Goal: Task Accomplishment & Management: Use online tool/utility

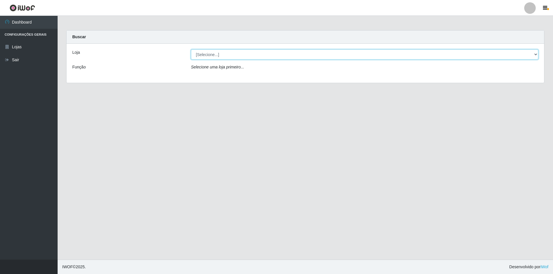
click at [240, 57] on select "[Selecione...] Atacado Vem - [STREET_ADDRESS]" at bounding box center [364, 55] width 347 height 10
select select "449"
click at [191, 50] on select "[Selecione...] Atacado Vem - [STREET_ADDRESS]" at bounding box center [364, 55] width 347 height 10
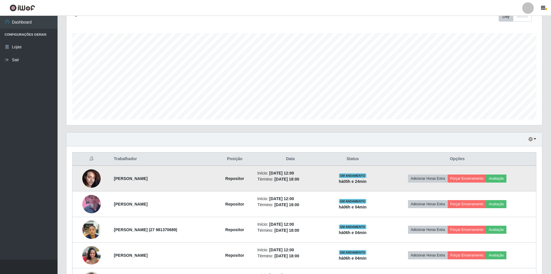
scroll to position [287785, 287428]
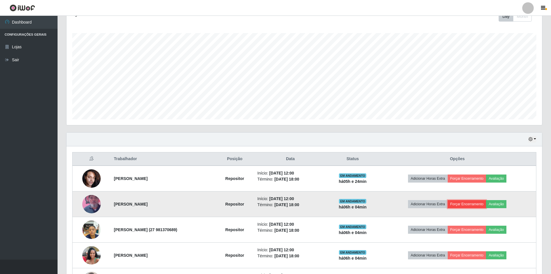
click at [470, 205] on button "Forçar Encerramento" at bounding box center [467, 204] width 39 height 8
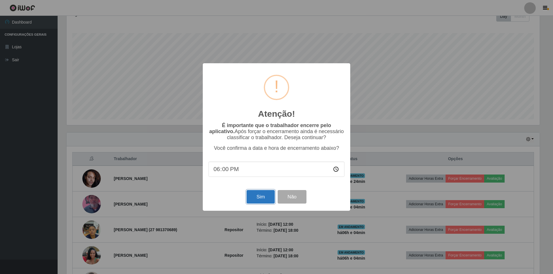
click at [266, 198] on button "Sim" at bounding box center [260, 197] width 28 height 14
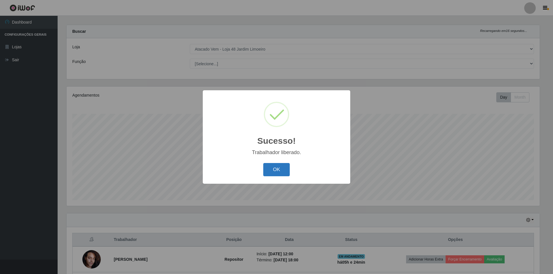
click at [277, 167] on button "OK" at bounding box center [276, 170] width 27 height 14
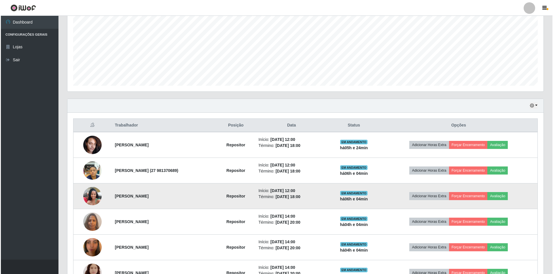
scroll to position [121, 0]
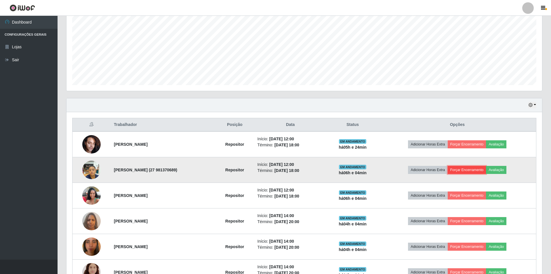
click at [464, 171] on button "Forçar Encerramento" at bounding box center [467, 170] width 39 height 8
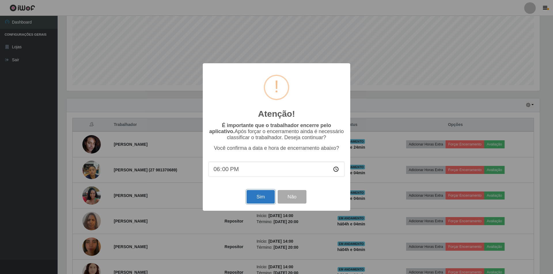
click at [262, 202] on button "Sim" at bounding box center [260, 197] width 28 height 14
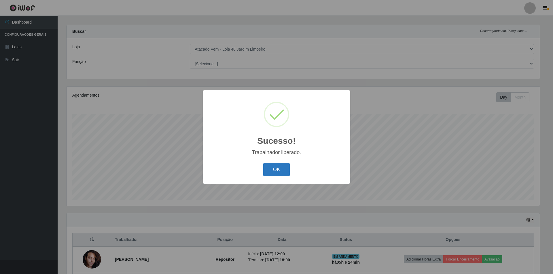
click at [273, 168] on button "OK" at bounding box center [276, 170] width 27 height 14
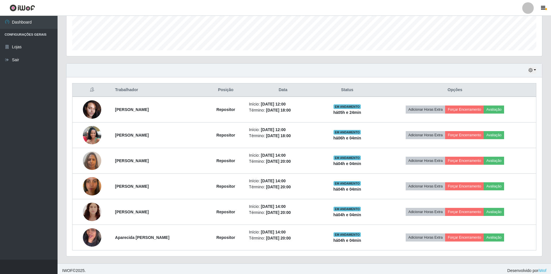
scroll to position [159, 0]
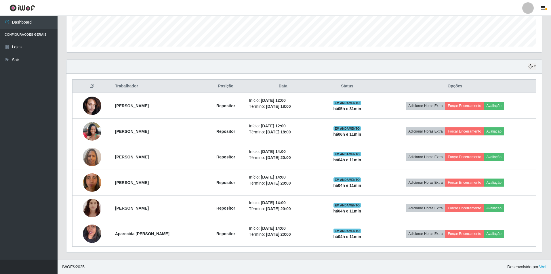
click at [220, 78] on div "Trabalhador Posição Data Status Opções [PERSON_NAME] dos Santos Repositor Iníci…" at bounding box center [305, 163] width 476 height 179
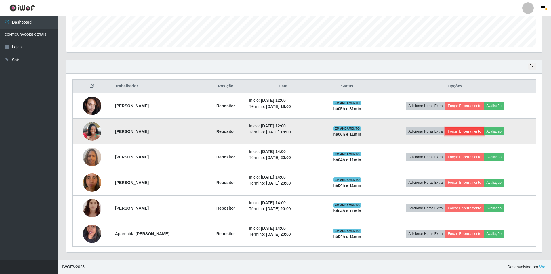
click at [465, 132] on button "Forçar Encerramento" at bounding box center [464, 132] width 39 height 8
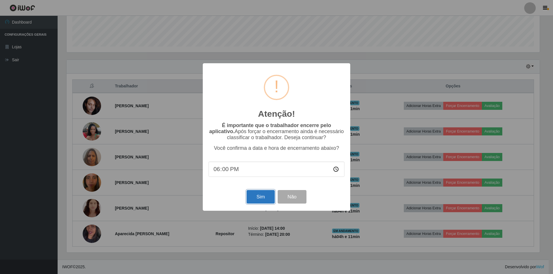
click at [263, 202] on button "Sim" at bounding box center [260, 197] width 28 height 14
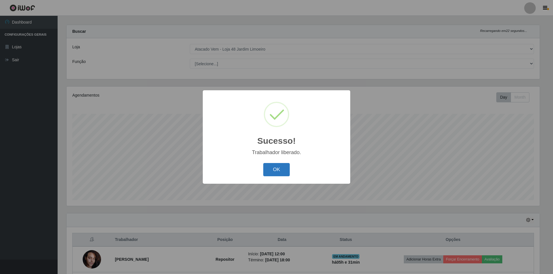
click at [276, 175] on button "OK" at bounding box center [276, 170] width 27 height 14
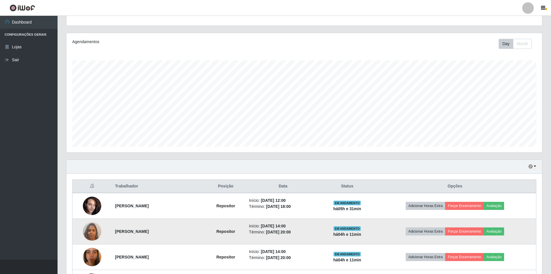
scroll to position [63, 0]
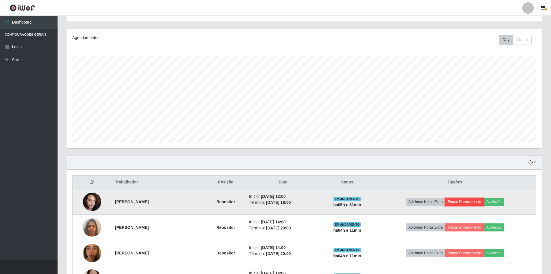
click at [471, 204] on button "Forçar Encerramento" at bounding box center [464, 202] width 39 height 8
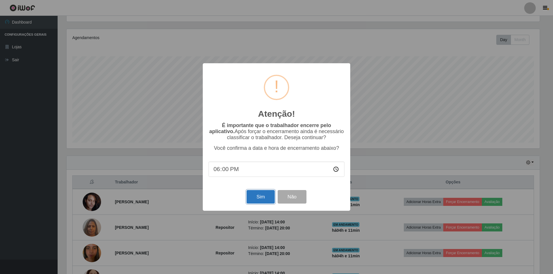
click at [249, 204] on button "Sim" at bounding box center [260, 197] width 28 height 14
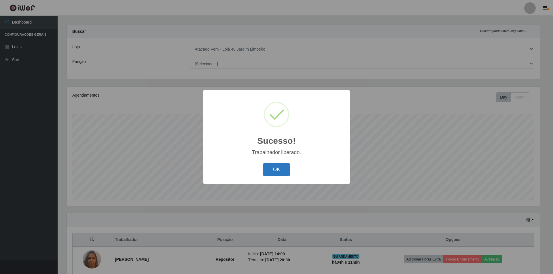
click at [272, 173] on button "OK" at bounding box center [276, 170] width 27 height 14
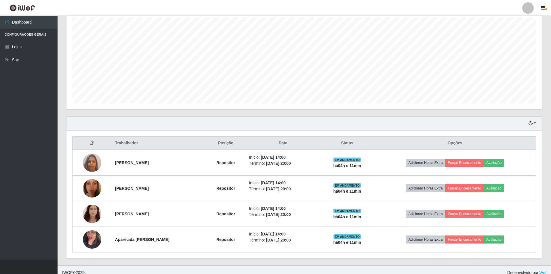
scroll to position [108, 0]
